Goal: Task Accomplishment & Management: Use online tool/utility

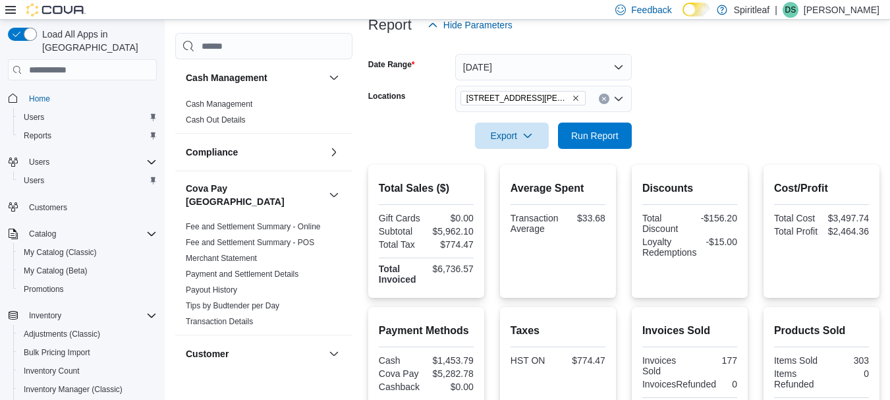
scroll to position [170, 0]
click at [612, 142] on span "Run Report" at bounding box center [595, 135] width 58 height 26
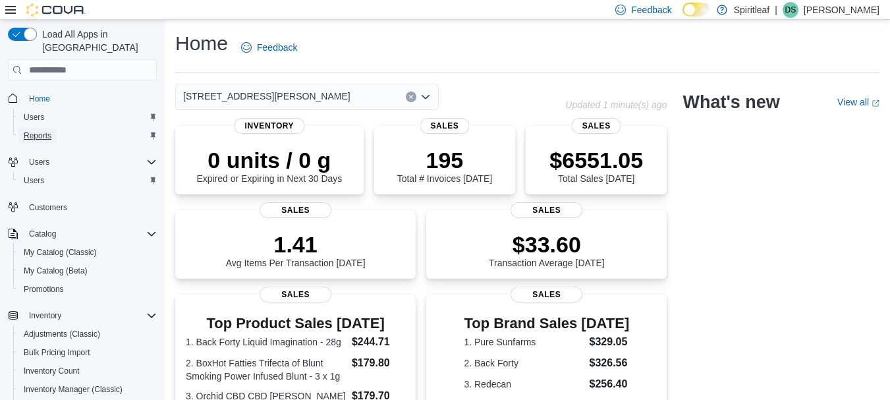
click at [35, 130] on span "Reports" at bounding box center [38, 135] width 28 height 11
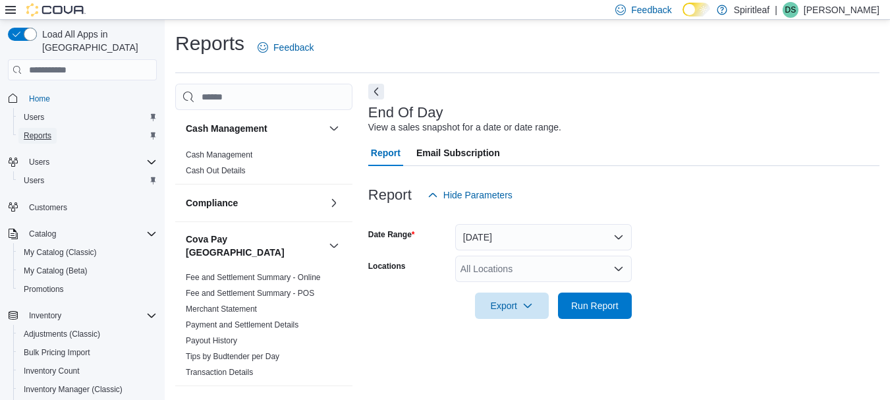
scroll to position [21, 0]
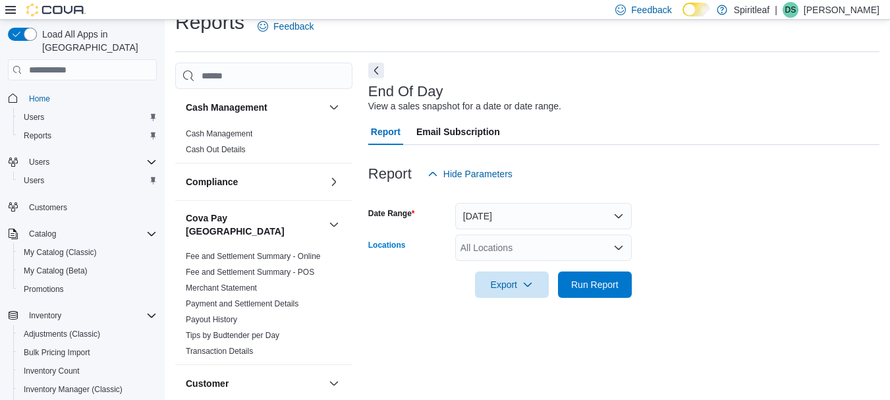
click at [507, 246] on div "All Locations" at bounding box center [543, 248] width 177 height 26
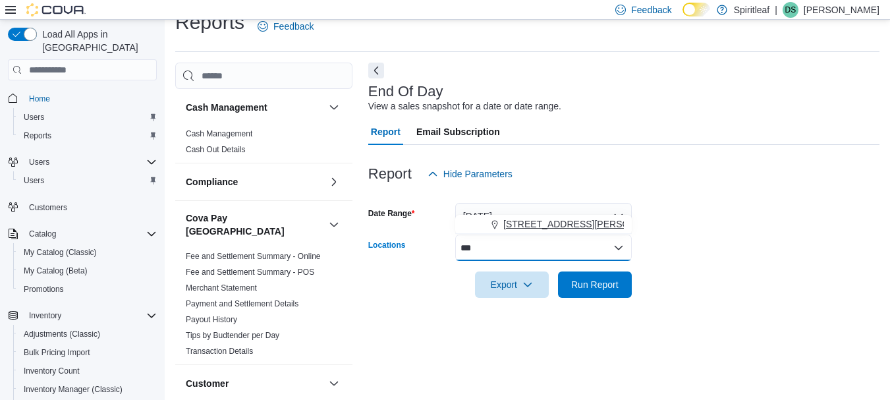
type input "***"
click at [558, 223] on span "[STREET_ADDRESS][PERSON_NAME]" at bounding box center [586, 223] width 167 height 13
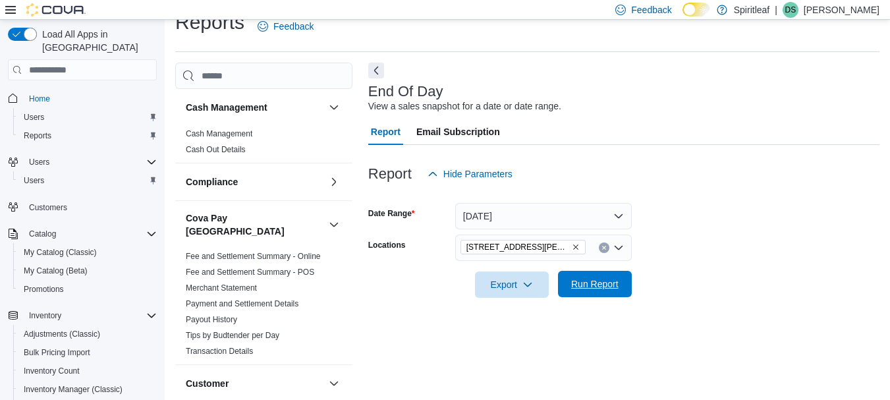
click at [606, 282] on span "Run Report" at bounding box center [594, 283] width 47 height 13
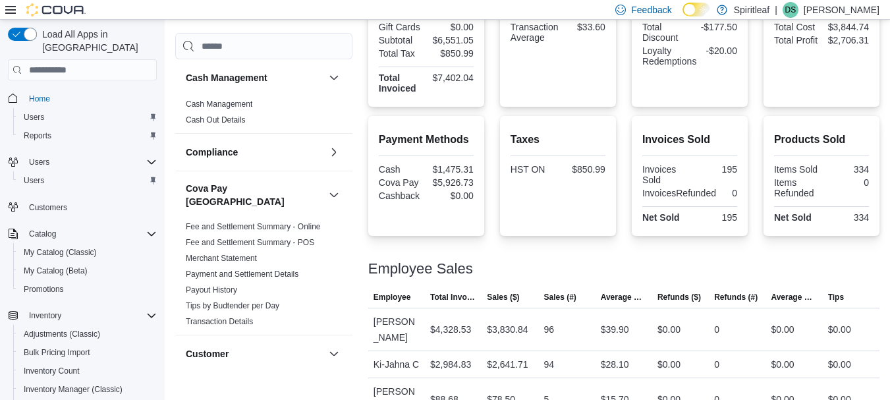
scroll to position [377, 0]
